Goal: Task Accomplishment & Management: Complete application form

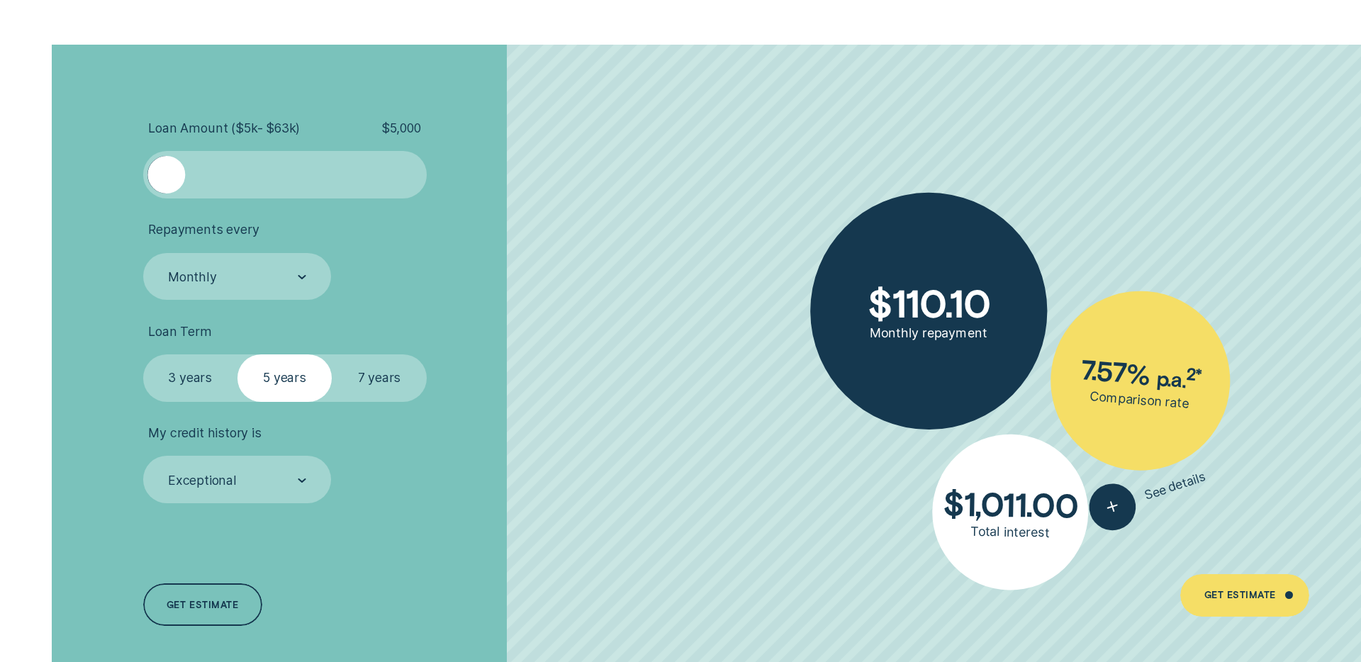
scroll to position [3261, 0]
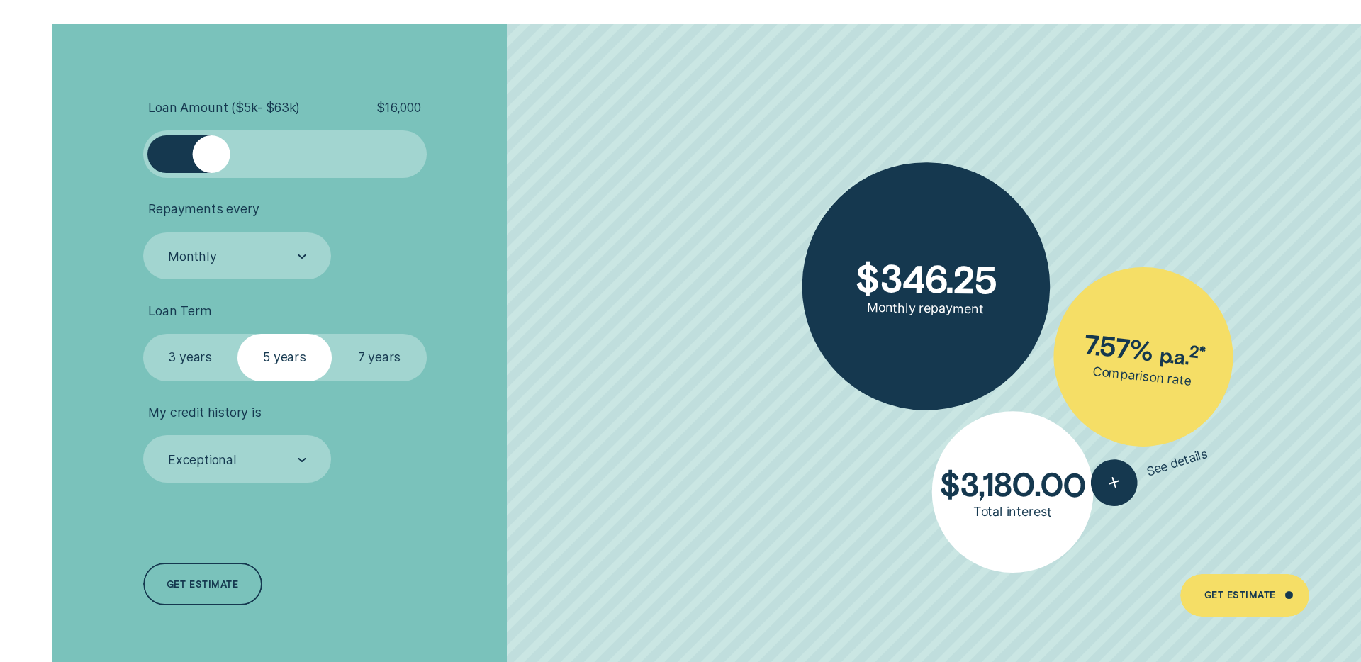
drag, startPoint x: 169, startPoint y: 153, endPoint x: 211, endPoint y: 154, distance: 41.8
click at [211, 154] on div at bounding box center [211, 154] width 38 height 38
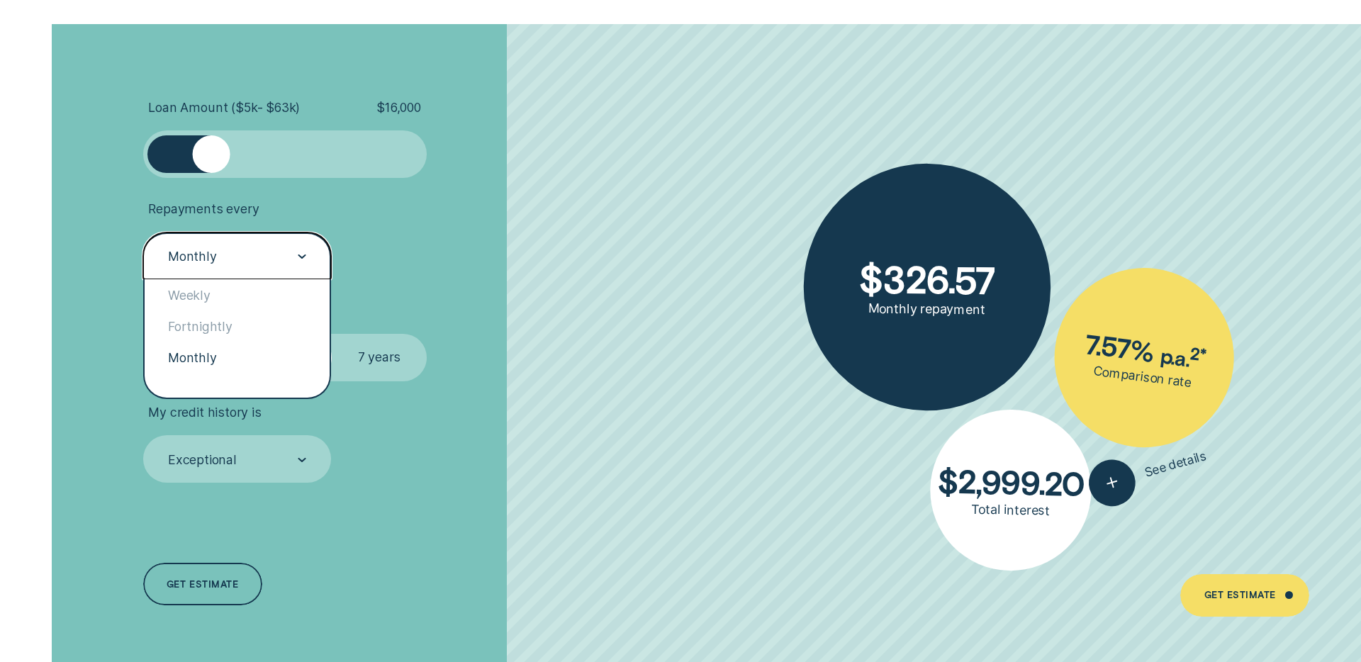
click at [308, 249] on div "Monthly" at bounding box center [237, 256] width 189 height 47
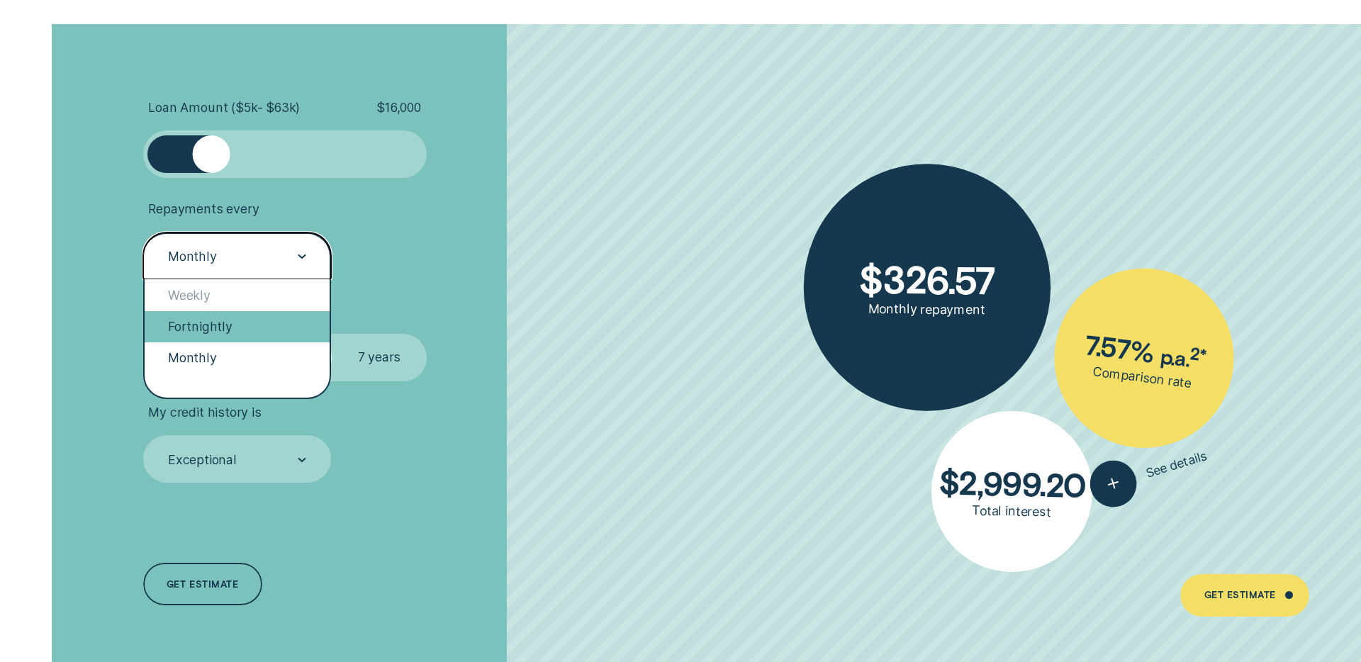
click at [240, 325] on div "Fortnightly" at bounding box center [238, 326] width 186 height 31
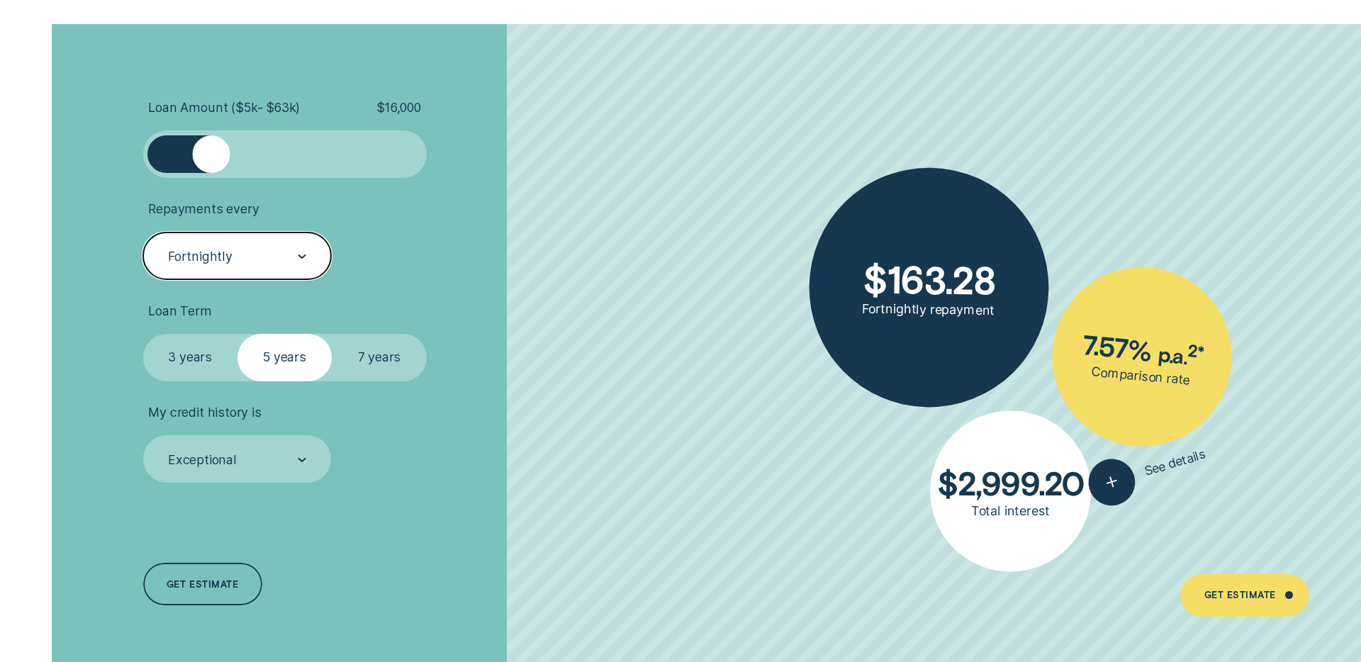
click at [284, 259] on div "Fortnightly" at bounding box center [237, 257] width 140 height 18
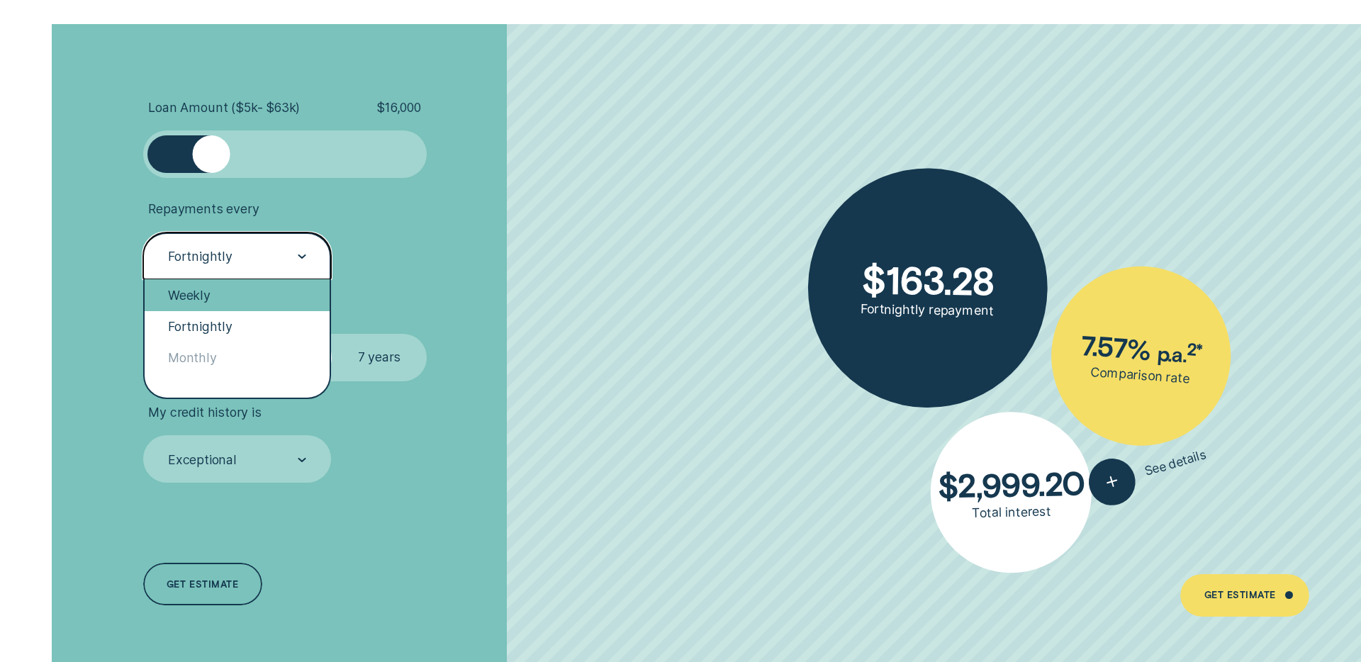
click at [249, 291] on div "Weekly" at bounding box center [238, 294] width 186 height 31
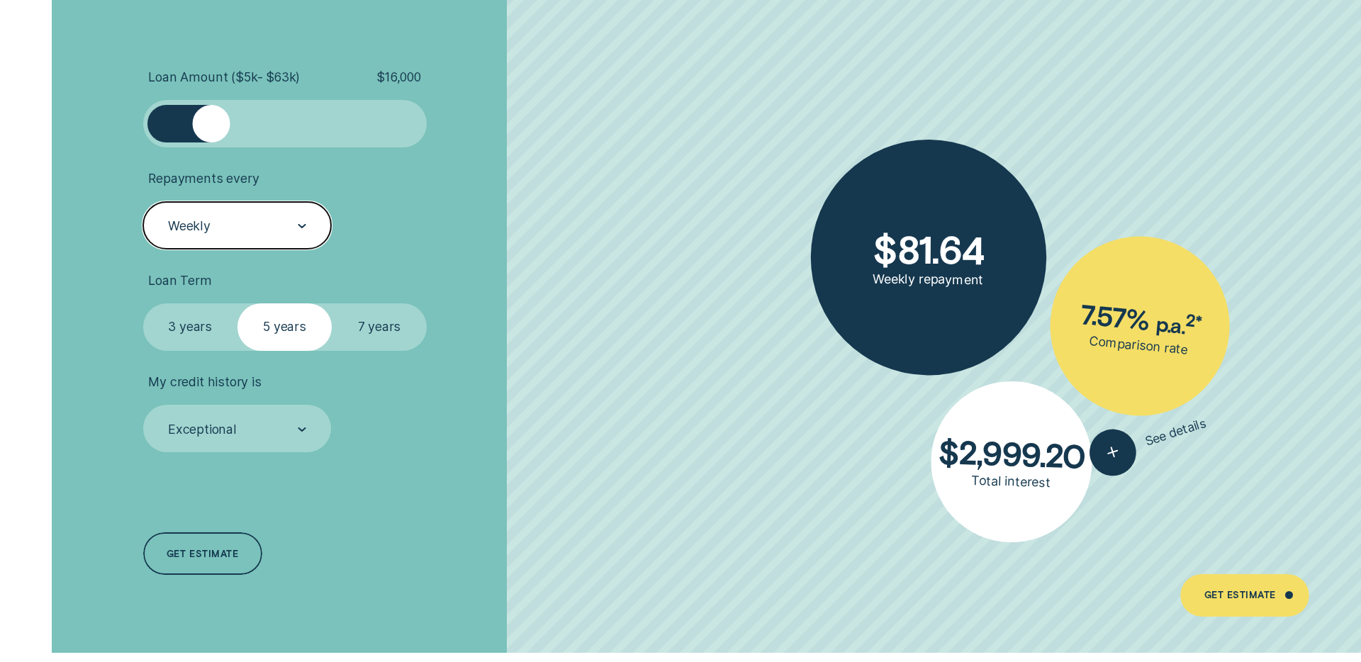
scroll to position [3292, 0]
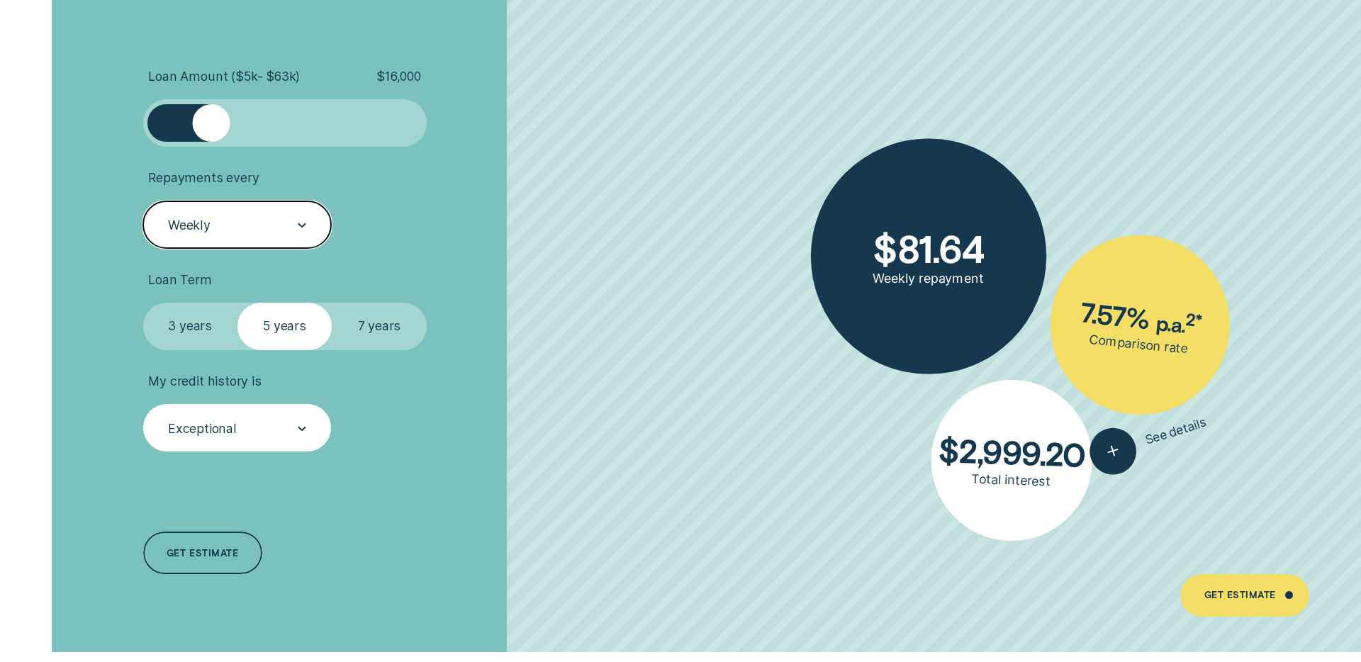
click at [293, 419] on div "Exceptional" at bounding box center [237, 427] width 189 height 47
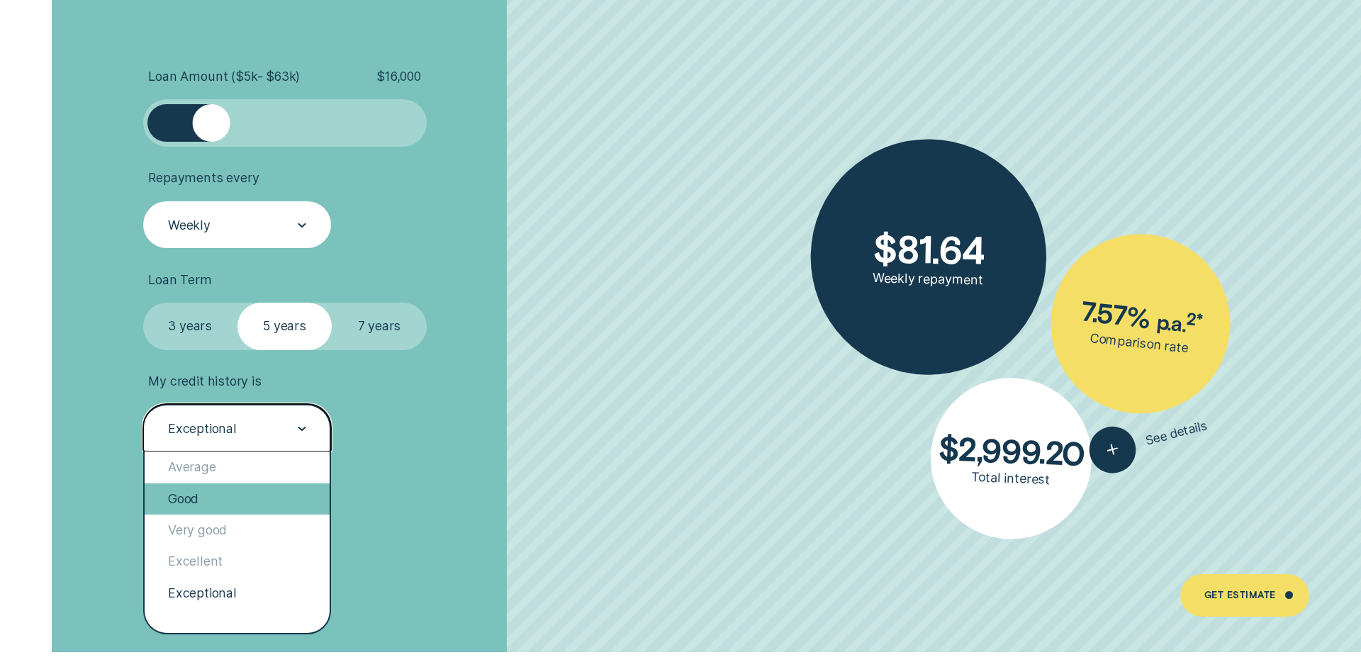
click at [232, 493] on div "Good" at bounding box center [238, 498] width 186 height 31
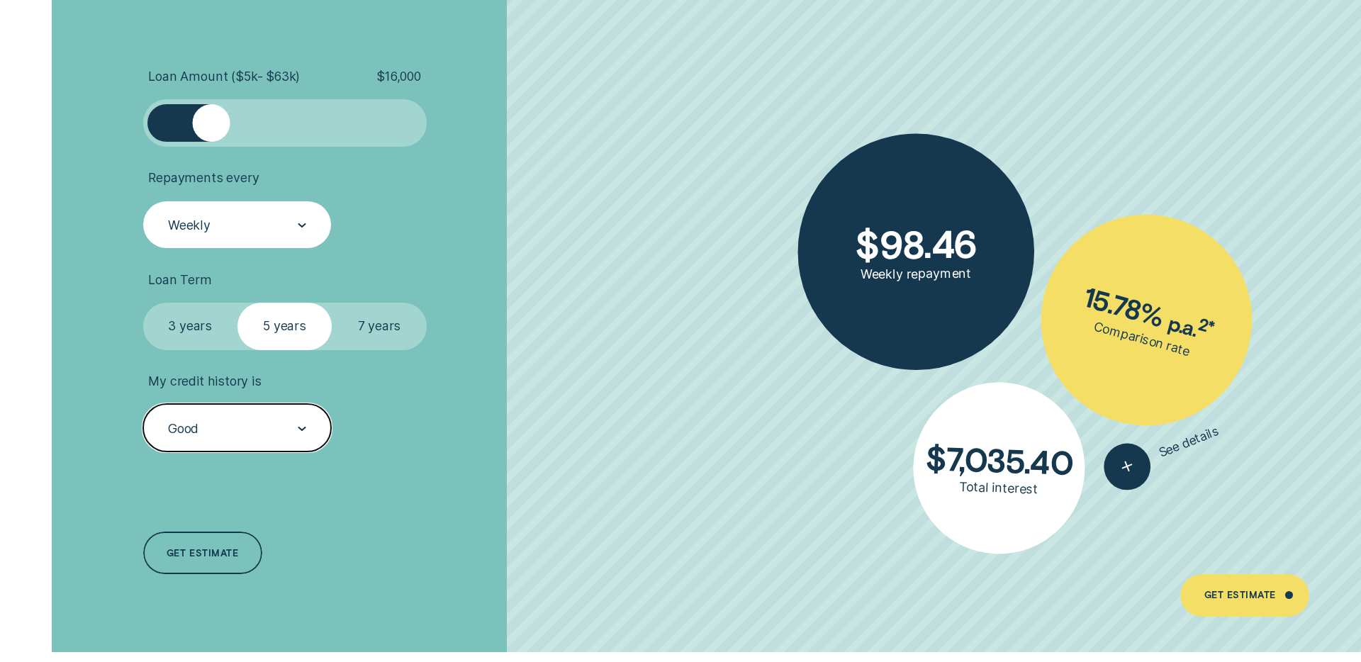
click at [276, 420] on div "Good" at bounding box center [237, 429] width 140 height 18
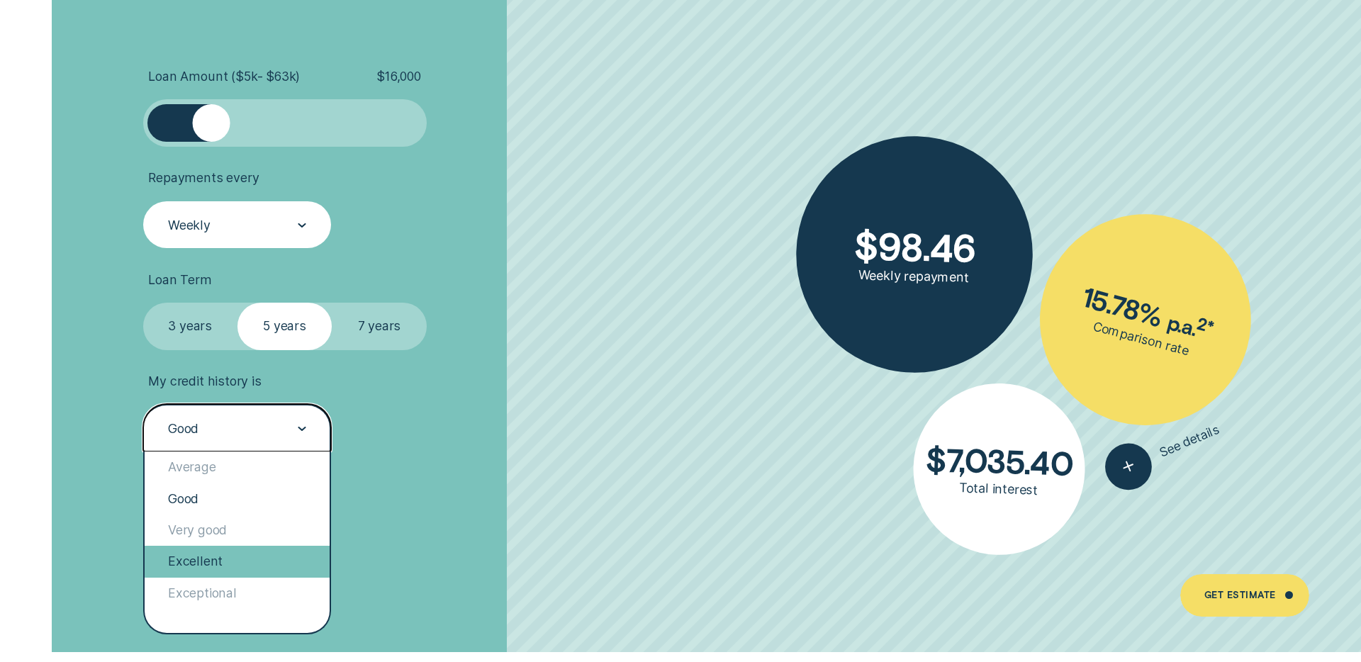
click at [223, 574] on div "Excellent" at bounding box center [238, 561] width 186 height 31
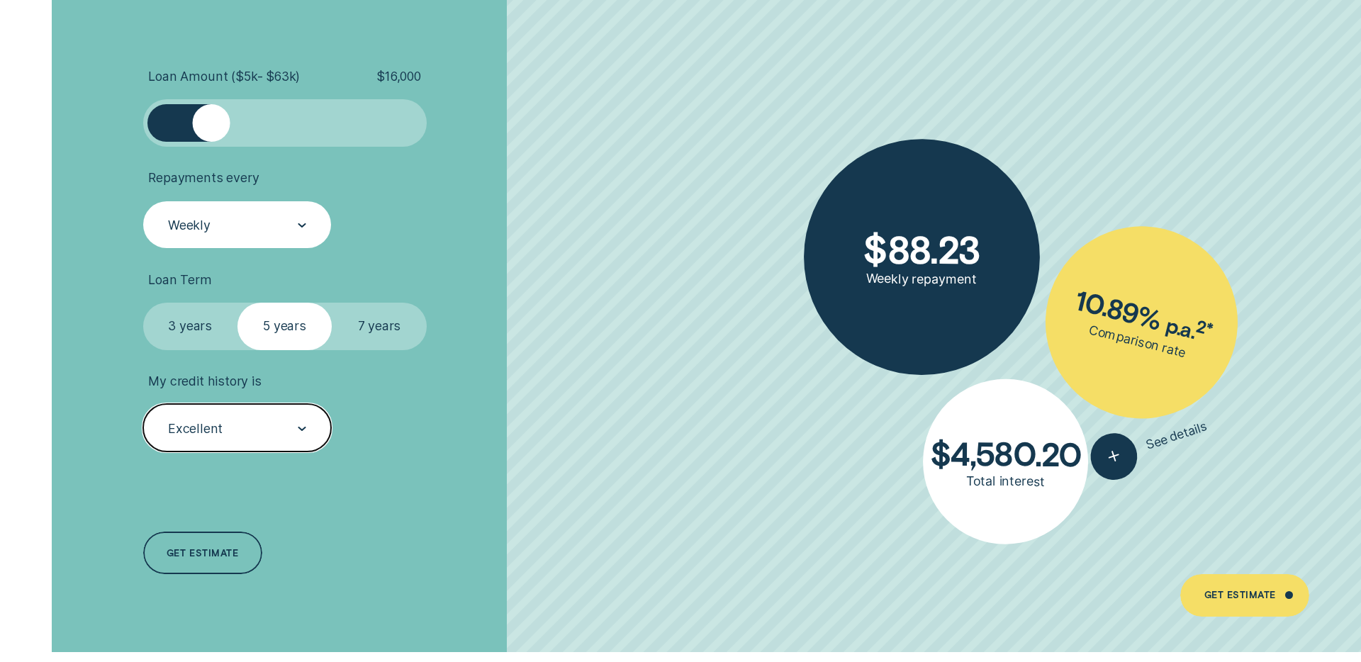
click at [291, 445] on div "Excellent" at bounding box center [237, 427] width 189 height 47
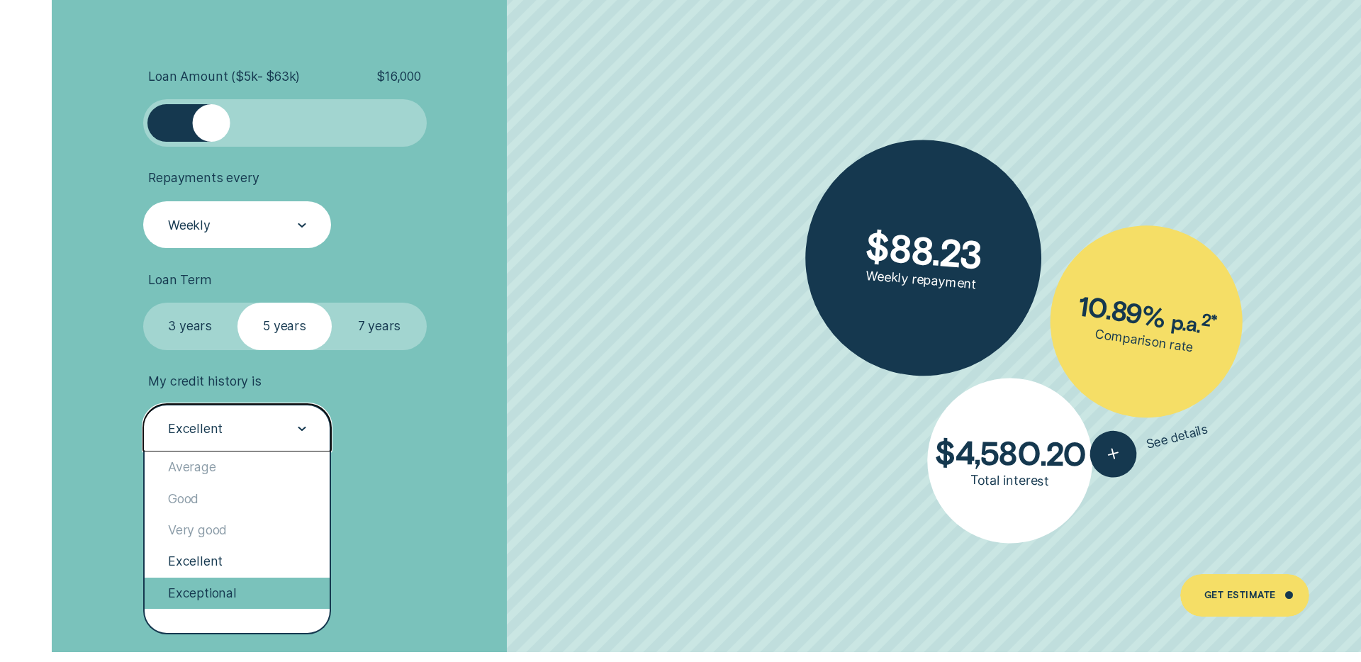
click at [227, 584] on div "Exceptional" at bounding box center [238, 593] width 186 height 31
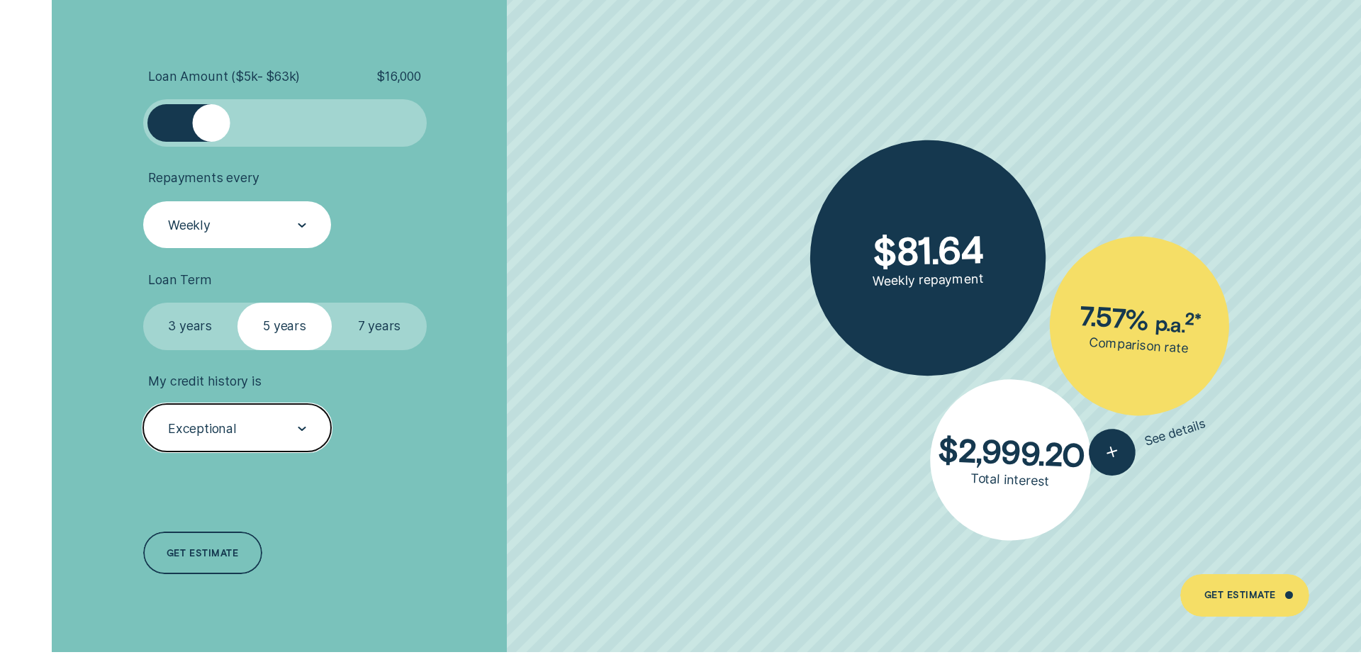
click at [394, 329] on label "7 years" at bounding box center [379, 326] width 94 height 47
click at [332, 303] on input "7 years" at bounding box center [332, 303] width 0 height 0
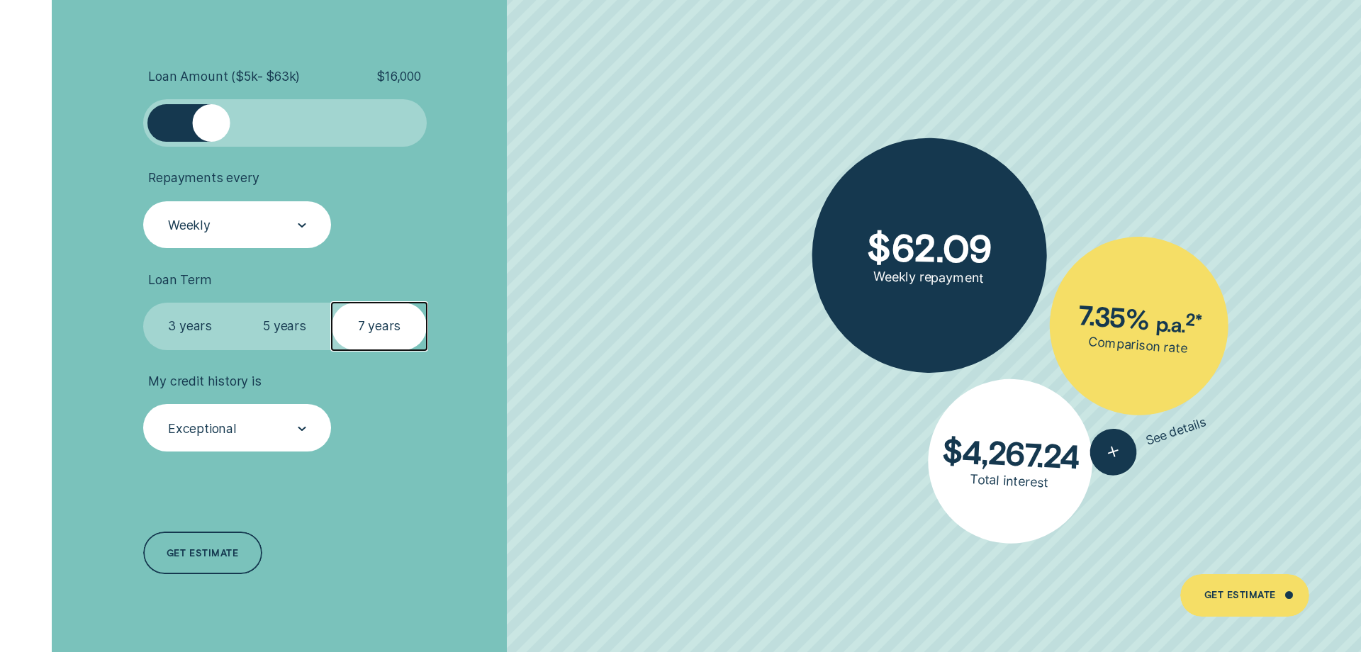
click at [308, 415] on div "Exceptional" at bounding box center [237, 427] width 189 height 47
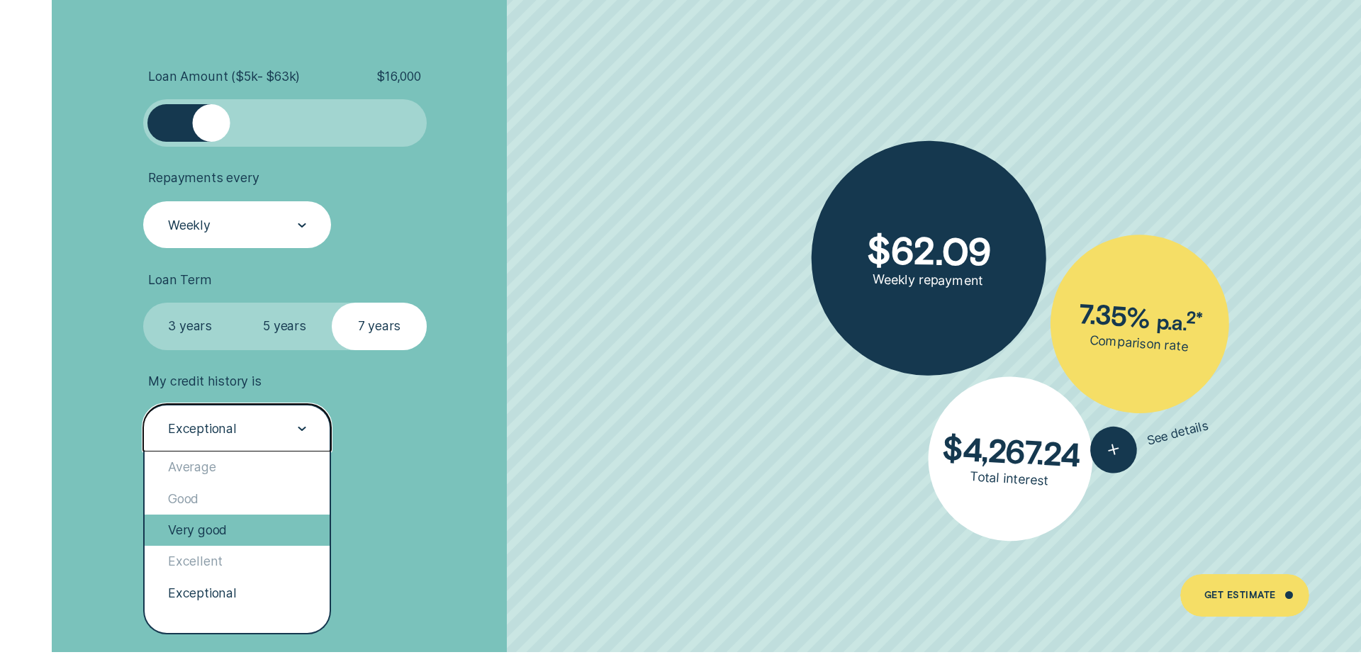
click at [214, 515] on div "Very good" at bounding box center [238, 530] width 186 height 31
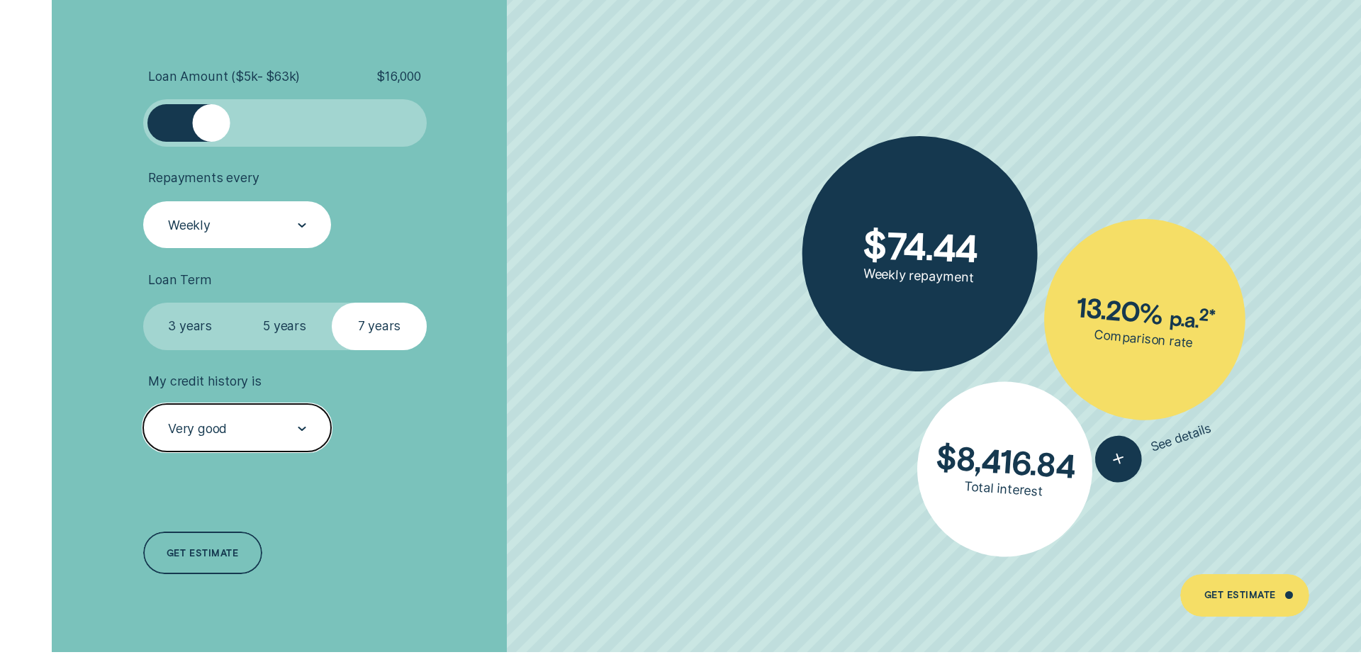
click at [273, 386] on label "My credit history is" at bounding box center [237, 382] width 189 height 16
click at [256, 408] on div "Very good" at bounding box center [237, 427] width 189 height 47
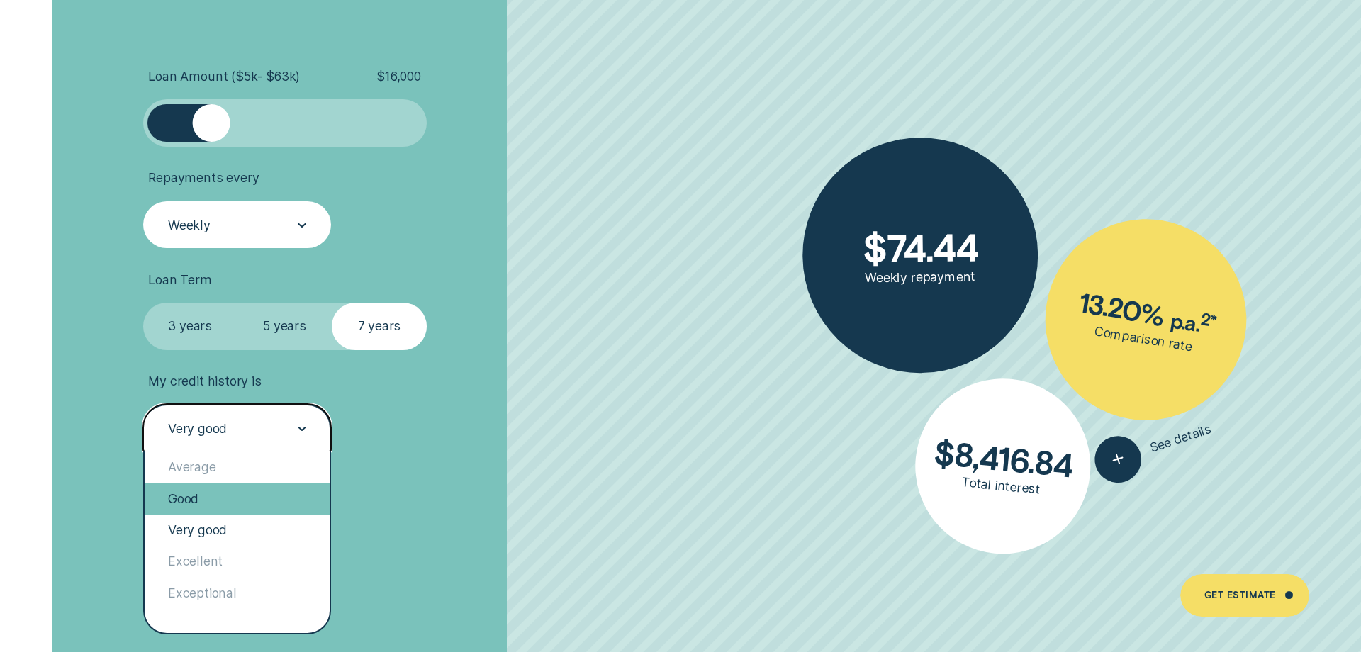
click at [205, 489] on div "Good" at bounding box center [238, 498] width 186 height 31
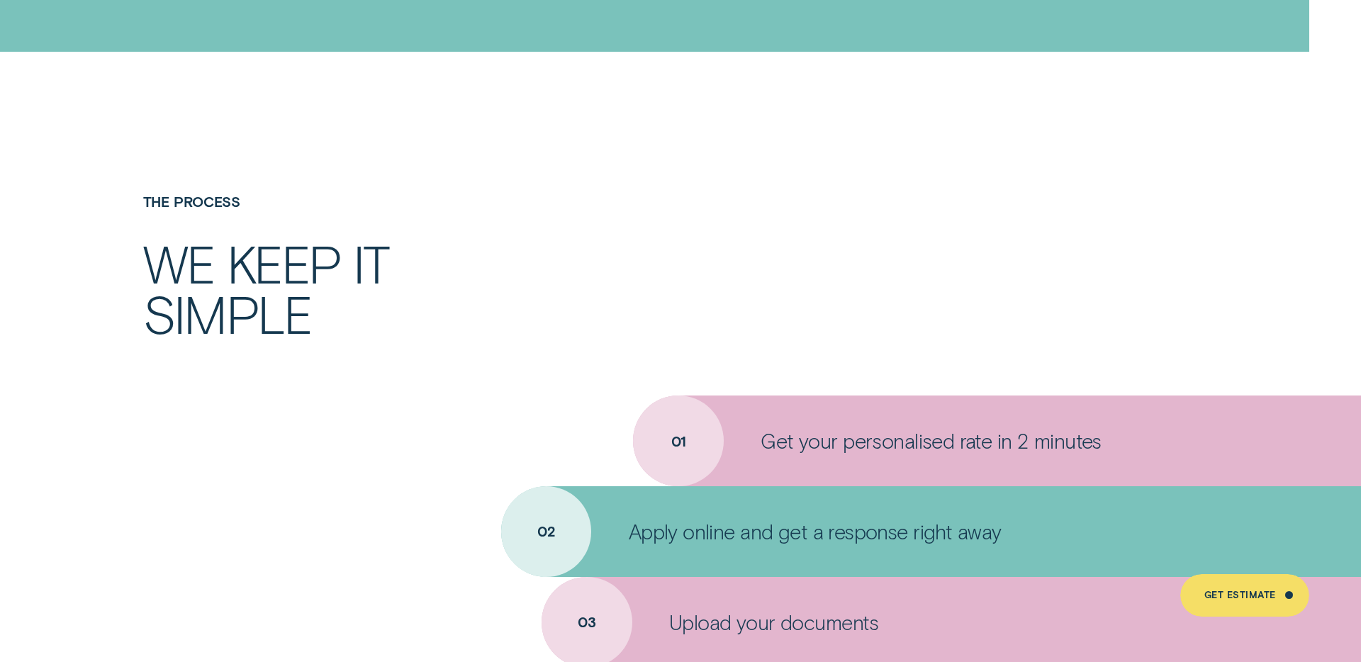
scroll to position [5352, 0]
